Goal: Information Seeking & Learning: Learn about a topic

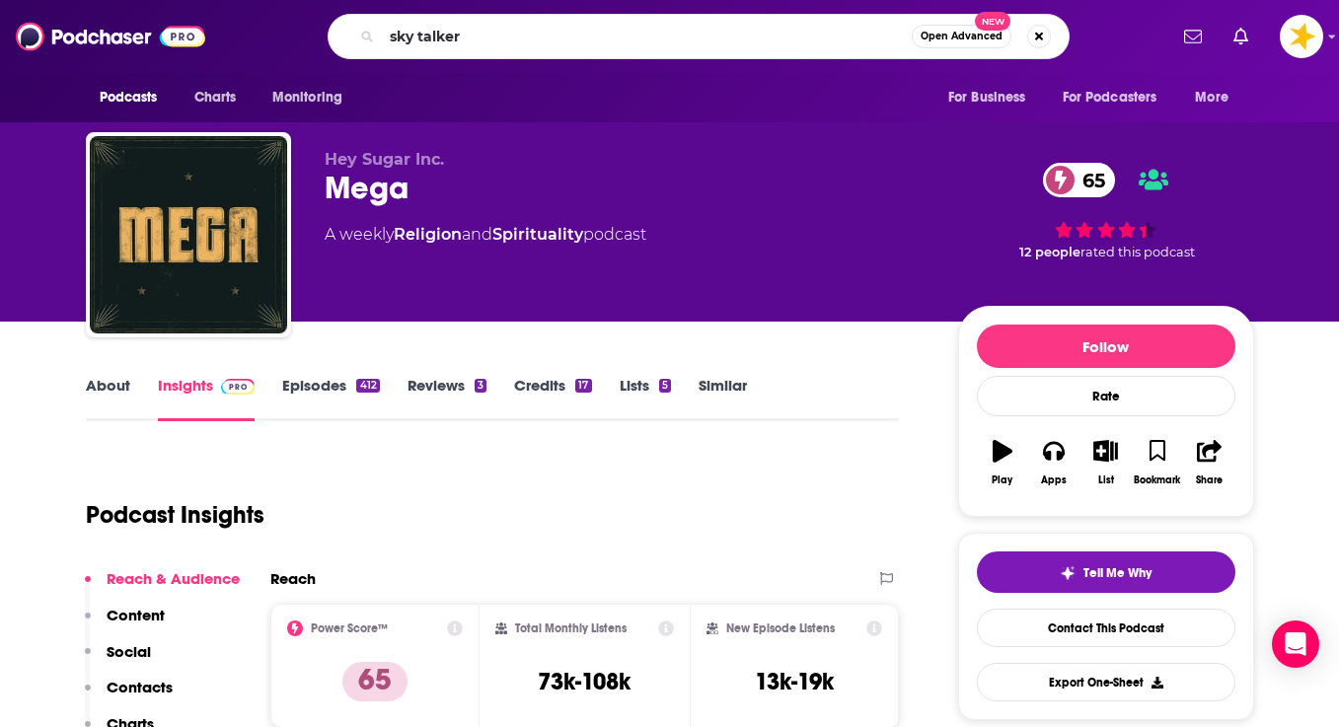
type input "sky talkers"
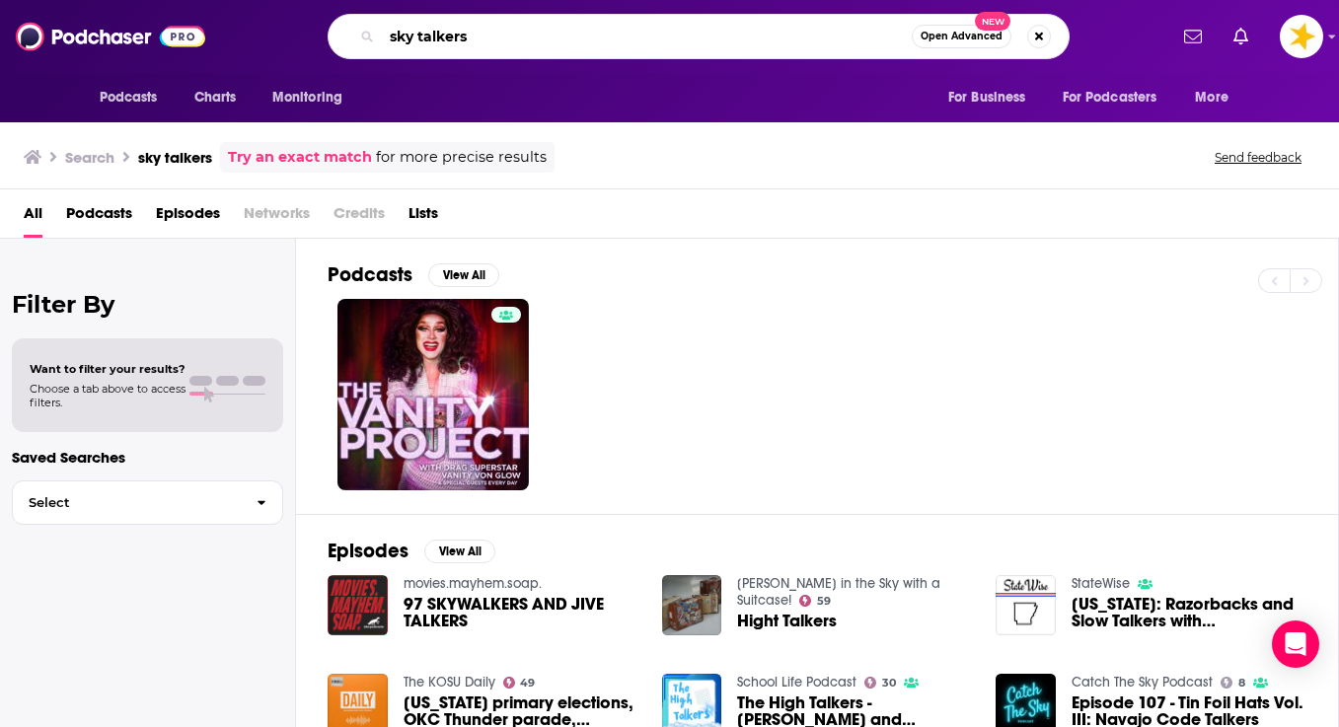
click at [423, 37] on input "sky talkers" at bounding box center [647, 37] width 530 height 32
type input "skytalkers"
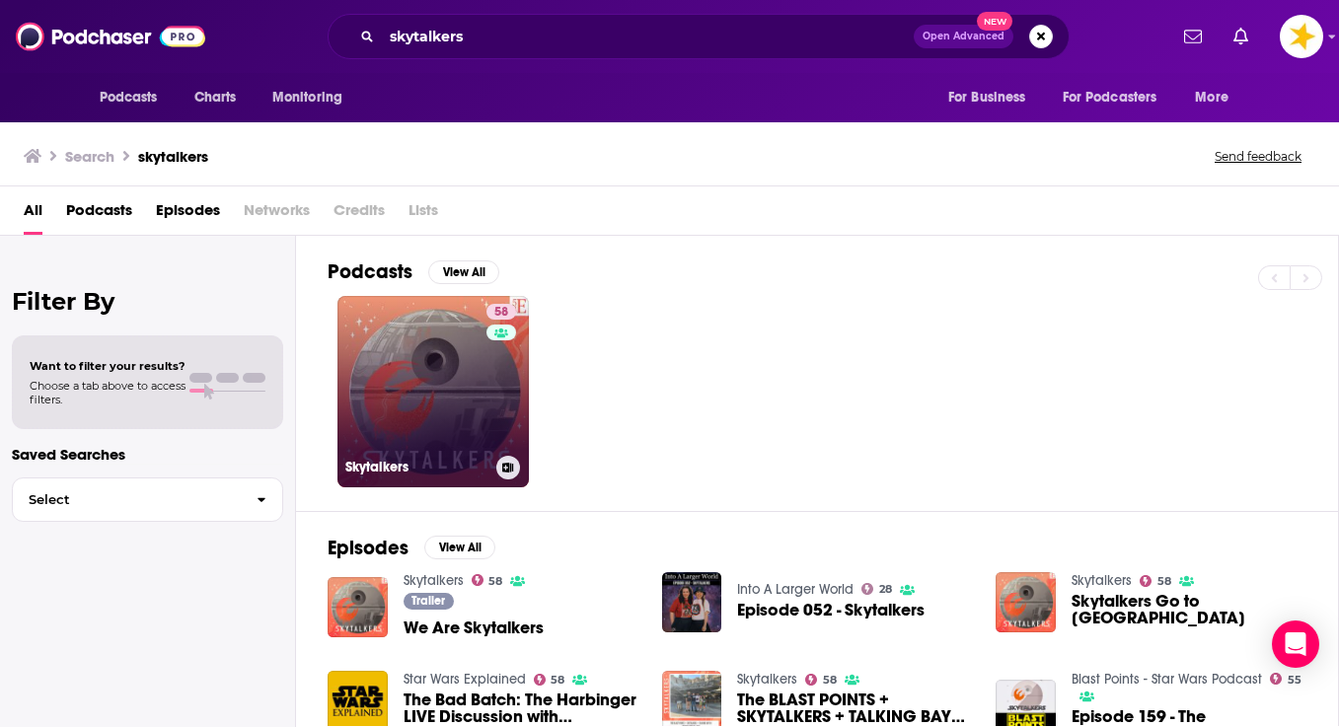
click at [382, 404] on link "58 Skytalkers" at bounding box center [432, 391] width 191 height 191
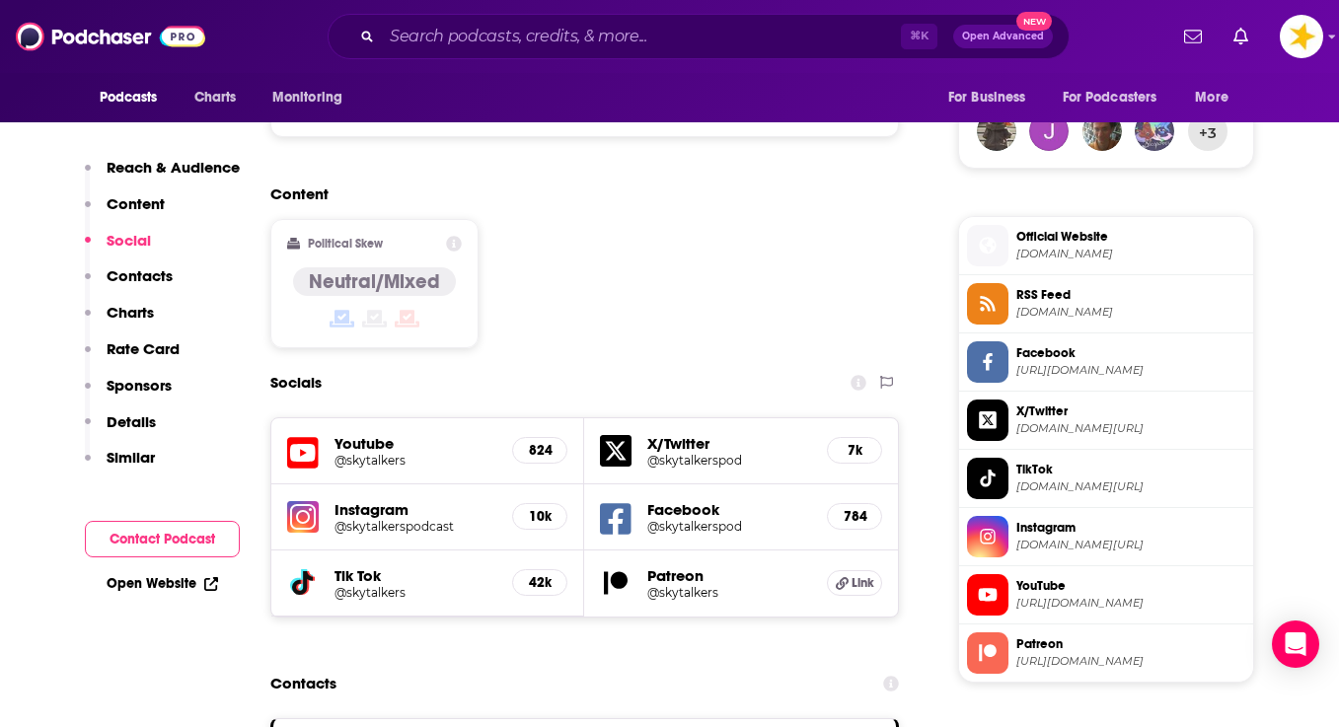
scroll to position [1486, 0]
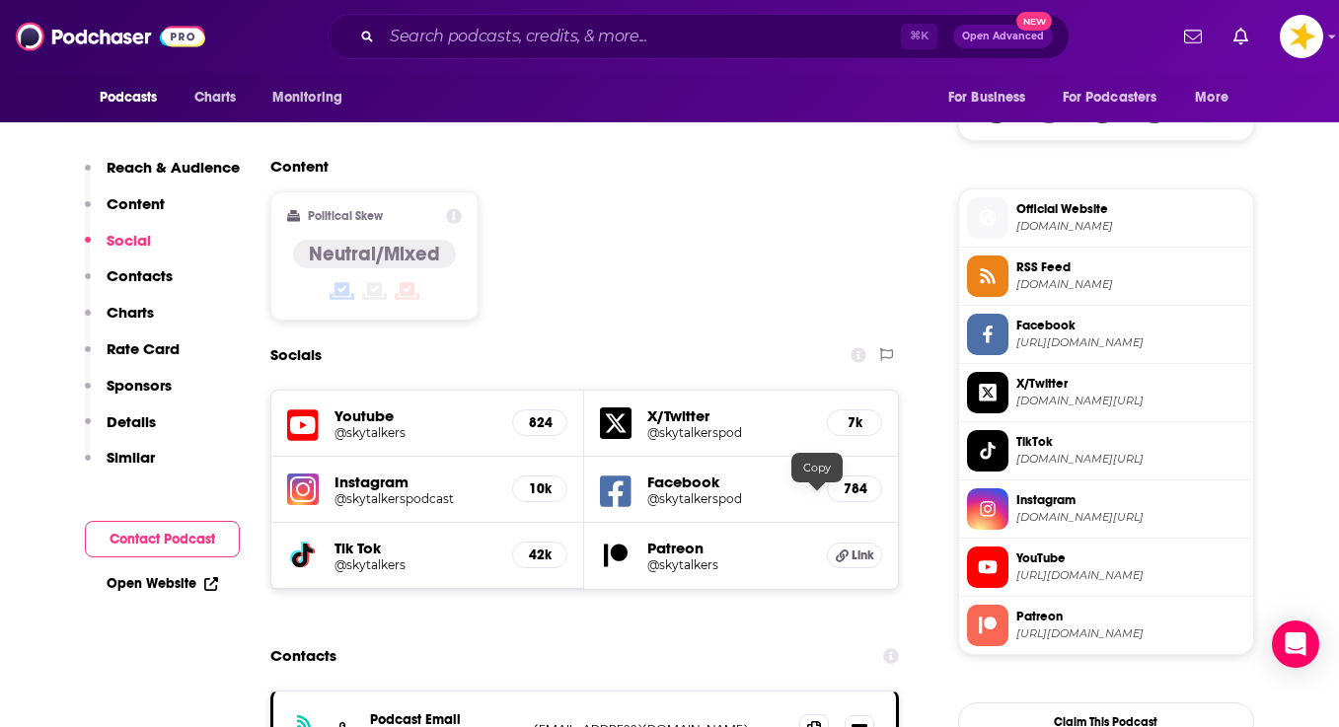
click at [813, 721] on icon at bounding box center [814, 729] width 14 height 16
